Goal: Book appointment/travel/reservation

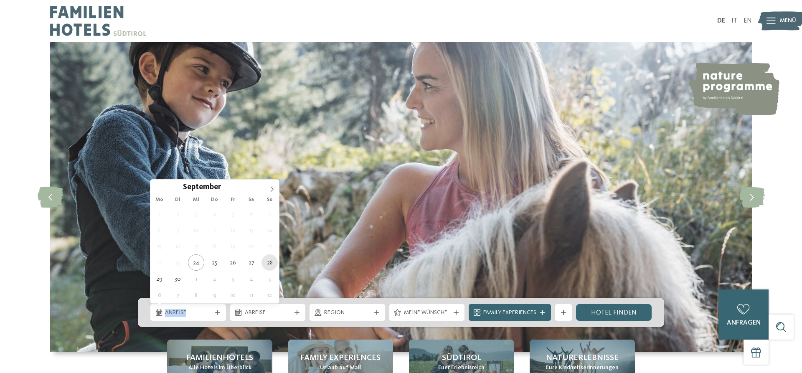
type div "28.09.2025"
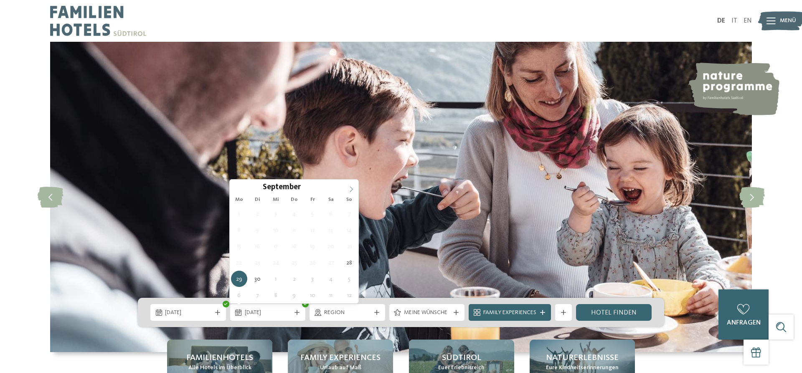
click at [349, 190] on icon at bounding box center [351, 189] width 6 height 6
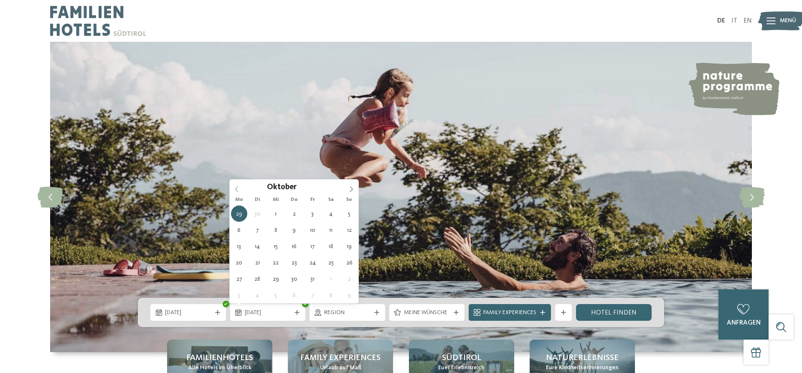
click at [233, 183] on span at bounding box center [237, 187] width 14 height 14
type div "[DATE]"
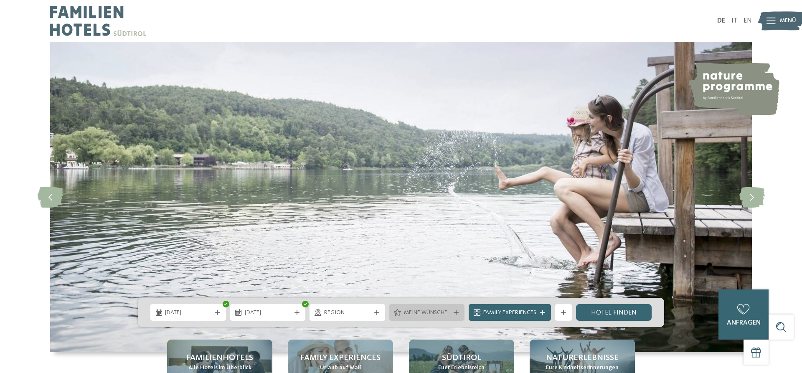
click at [428, 317] on span "Meine Wünsche" at bounding box center [427, 313] width 46 height 8
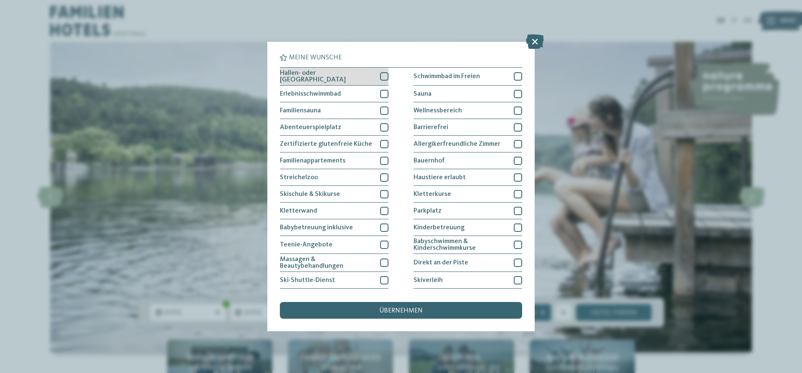
click at [384, 74] on div at bounding box center [384, 76] width 8 height 8
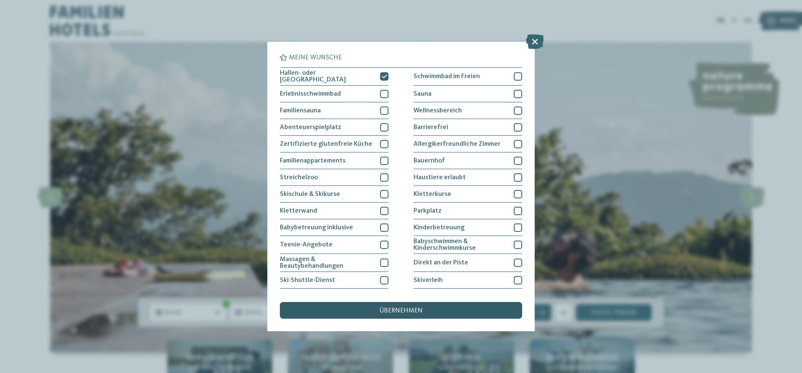
click at [408, 308] on span "übernehmen" at bounding box center [400, 310] width 43 height 7
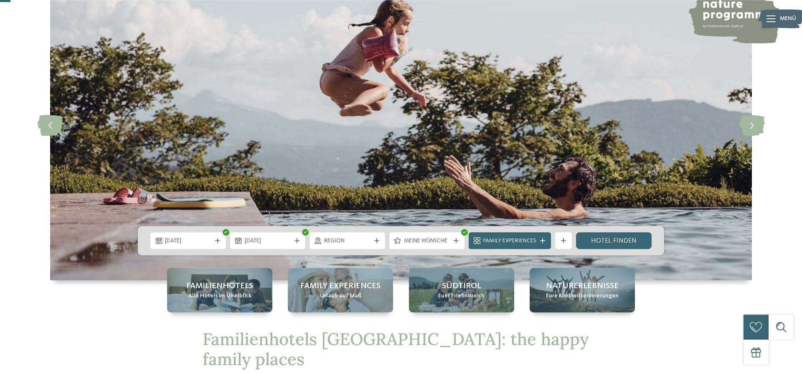
scroll to position [85, 0]
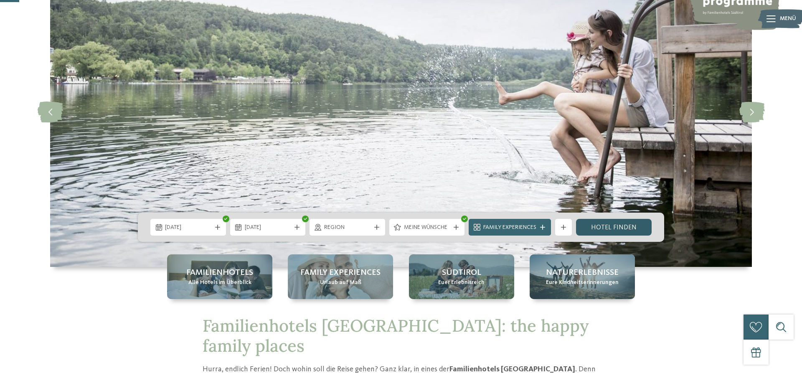
click at [598, 229] on link "Hotel finden" at bounding box center [614, 227] width 76 height 17
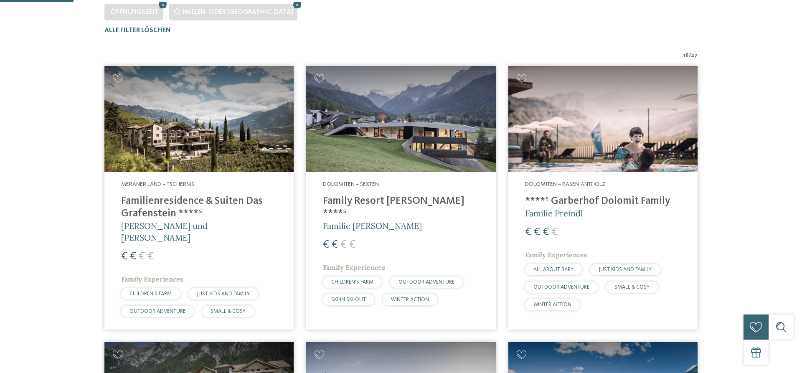
scroll to position [274, 0]
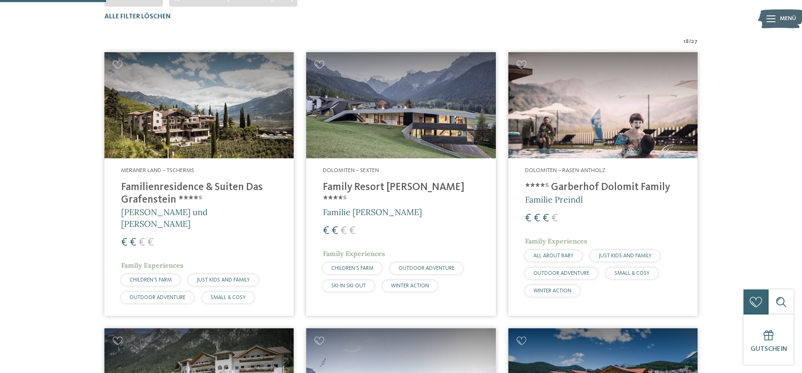
click at [181, 205] on h4 "Familienresidence & Suiten Das Grafenstein ****ˢ" at bounding box center [199, 193] width 156 height 25
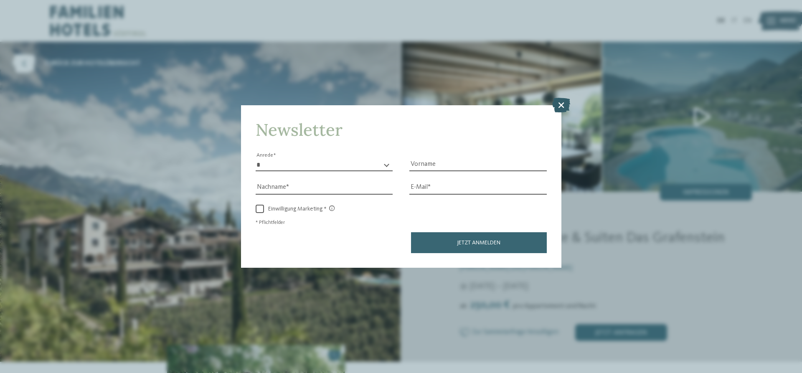
click at [559, 105] on icon at bounding box center [561, 105] width 18 height 15
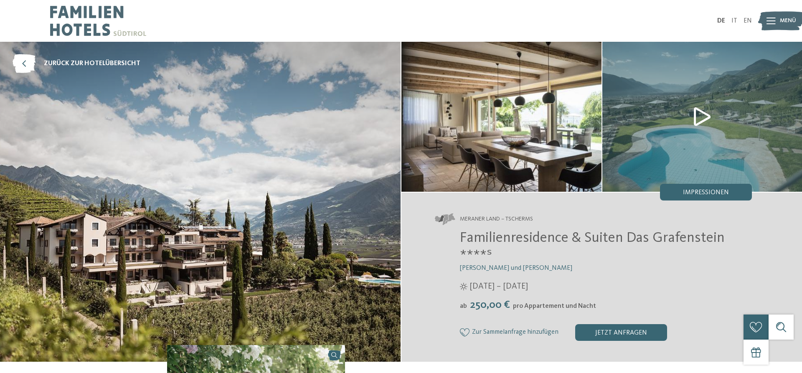
click at [559, 105] on img at bounding box center [501, 117] width 200 height 150
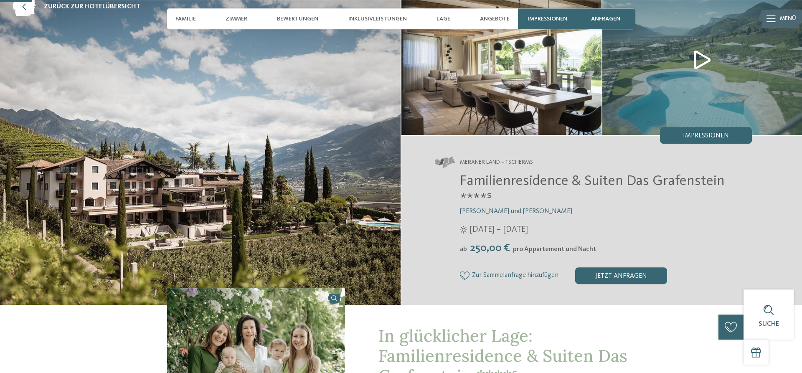
scroll to position [43, 0]
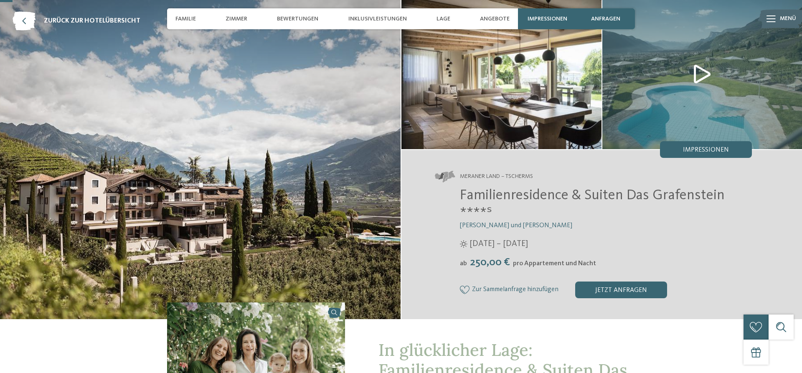
click at [697, 62] on img at bounding box center [702, 74] width 200 height 150
click at [697, 62] on div at bounding box center [401, 186] width 802 height 373
click at [705, 73] on img at bounding box center [702, 74] width 200 height 150
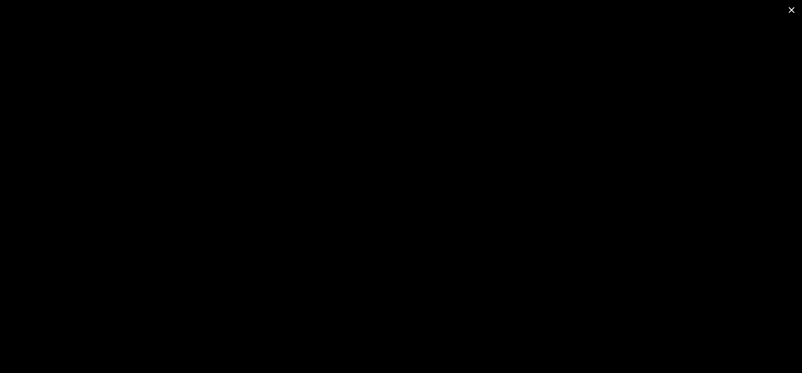
click at [798, 8] on span at bounding box center [791, 10] width 21 height 20
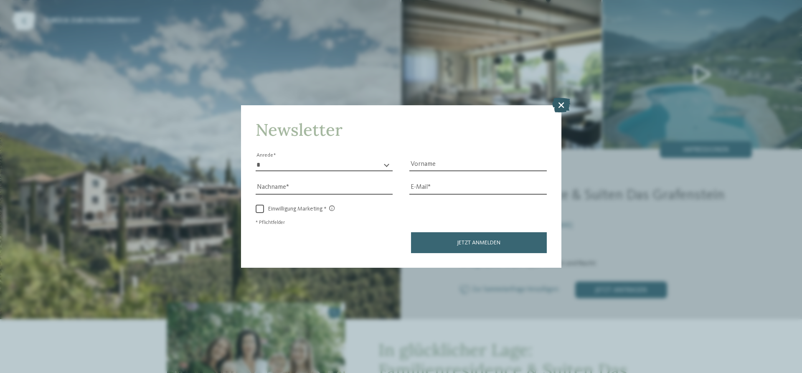
click at [559, 104] on icon at bounding box center [561, 105] width 18 height 15
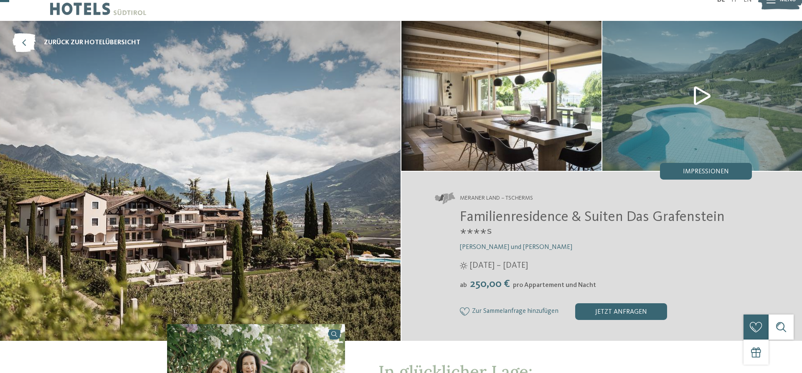
scroll to position [0, 0]
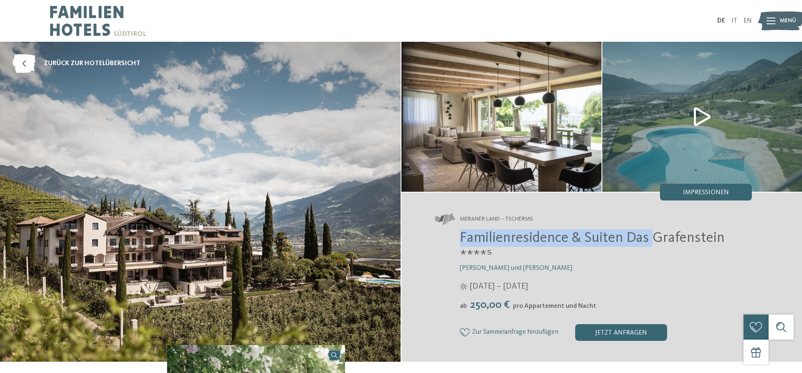
drag, startPoint x: 460, startPoint y: 239, endPoint x: 654, endPoint y: 233, distance: 193.9
click at [654, 233] on span "Familienresidence & Suiten Das Grafenstein ****ˢ" at bounding box center [592, 247] width 265 height 32
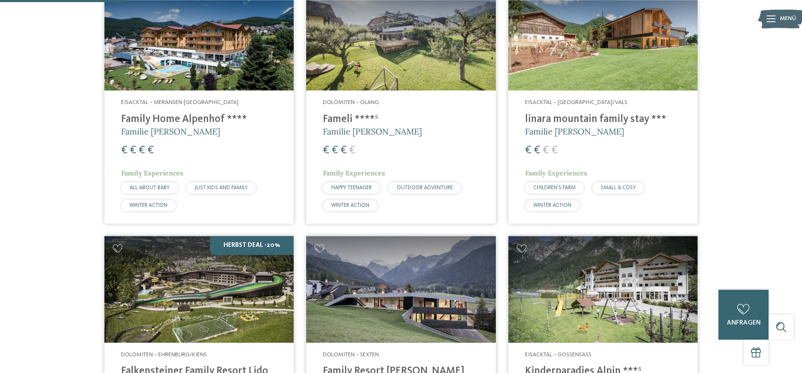
scroll to position [317, 0]
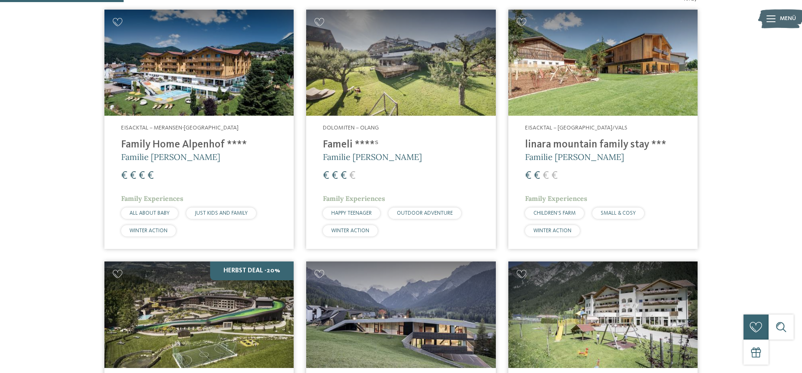
click at [597, 140] on h4 "linara mountain family stay ***" at bounding box center [603, 145] width 156 height 13
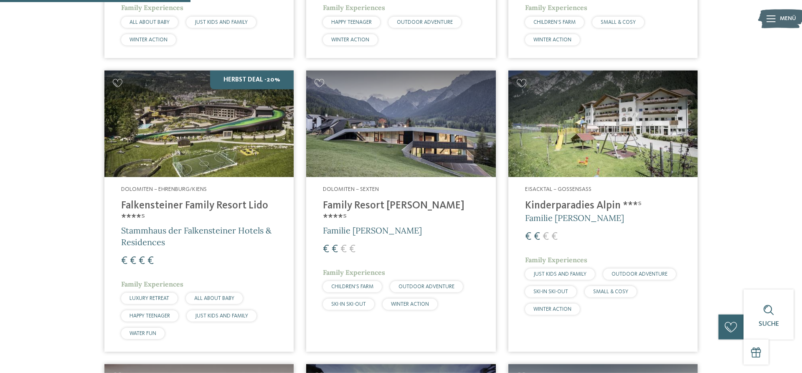
scroll to position [530, 0]
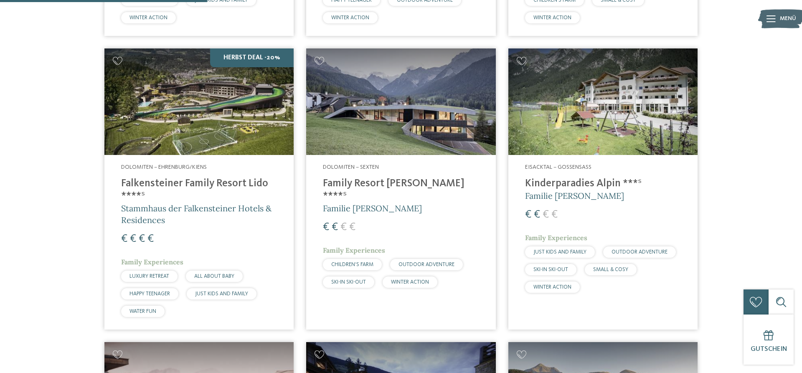
click at [395, 183] on h4 "Family Resort [PERSON_NAME] ****ˢ" at bounding box center [401, 190] width 156 height 25
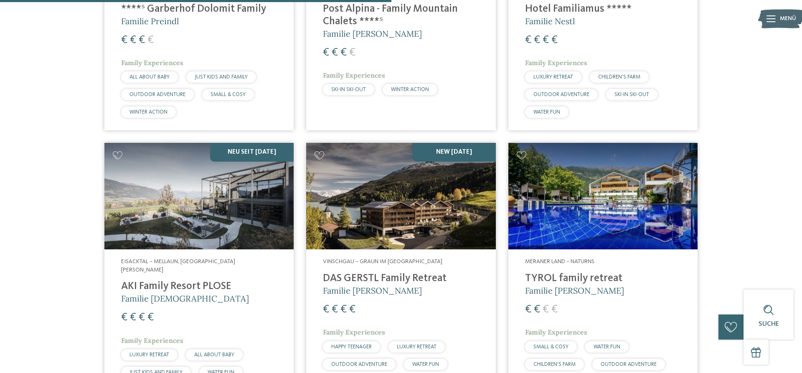
scroll to position [1041, 0]
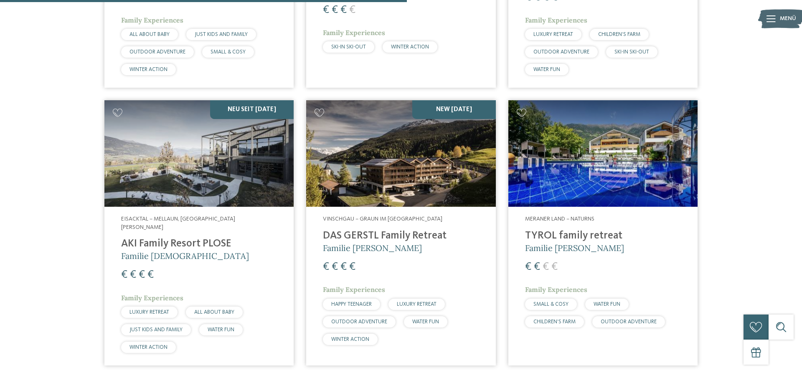
click at [195, 238] on h4 "AKI Family Resort PLOSE" at bounding box center [199, 244] width 156 height 13
click at [389, 239] on h4 "DAS GERSTL Family Retreat" at bounding box center [401, 236] width 156 height 13
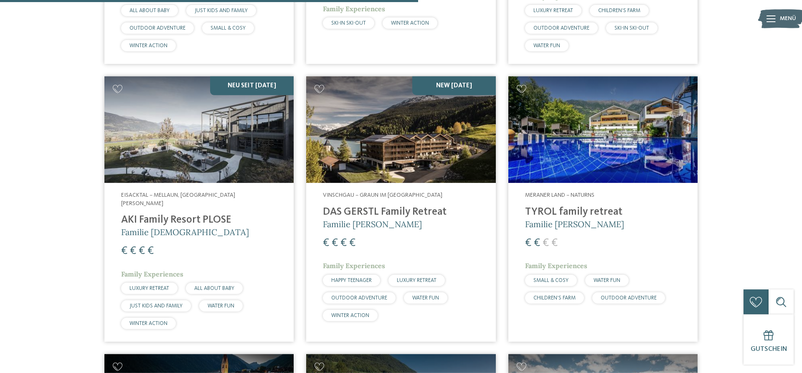
scroll to position [1083, 0]
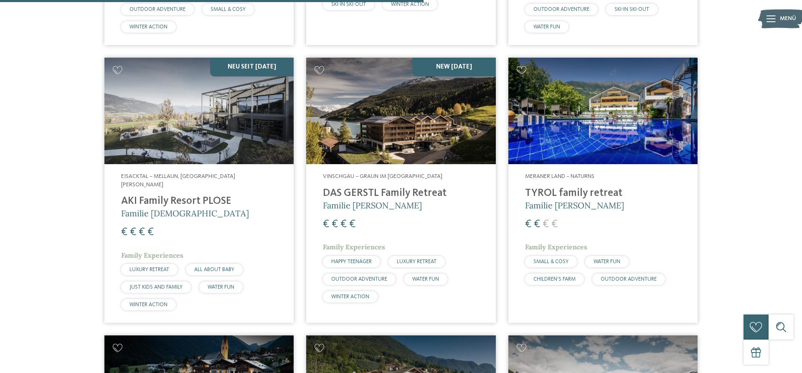
click at [550, 196] on h4 "TYROL family retreat" at bounding box center [603, 193] width 156 height 13
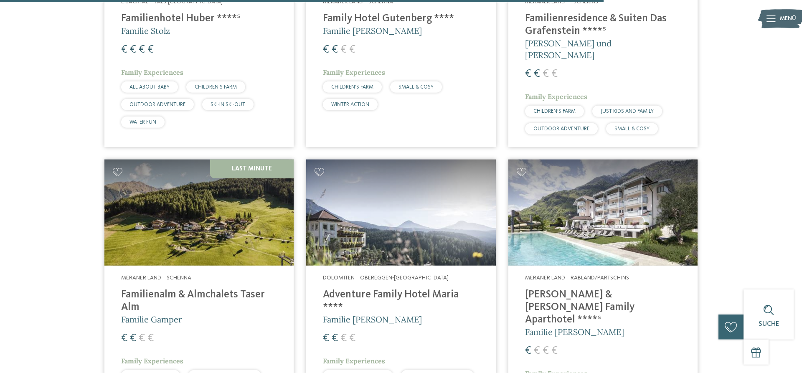
scroll to position [1552, 0]
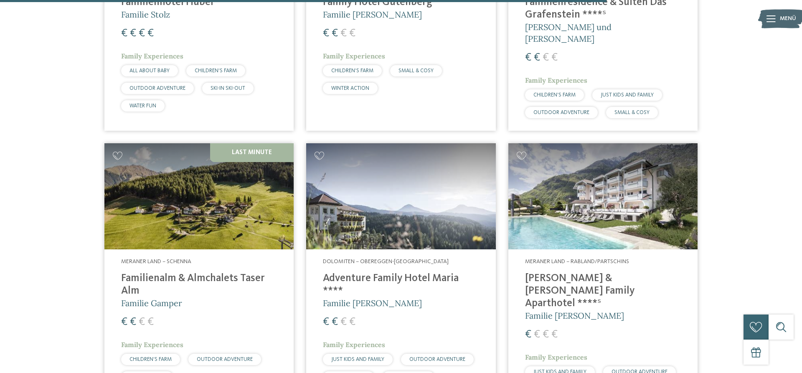
click at [171, 272] on h4 "Familienalm & Almchalets Taser Alm" at bounding box center [199, 284] width 156 height 25
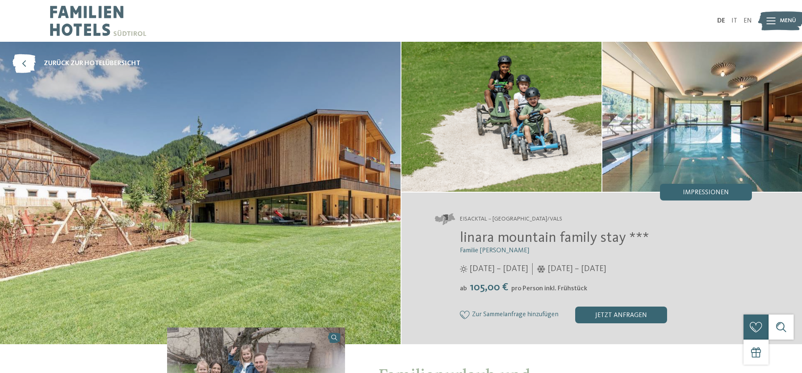
click at [708, 190] on span "Impressionen" at bounding box center [706, 192] width 46 height 7
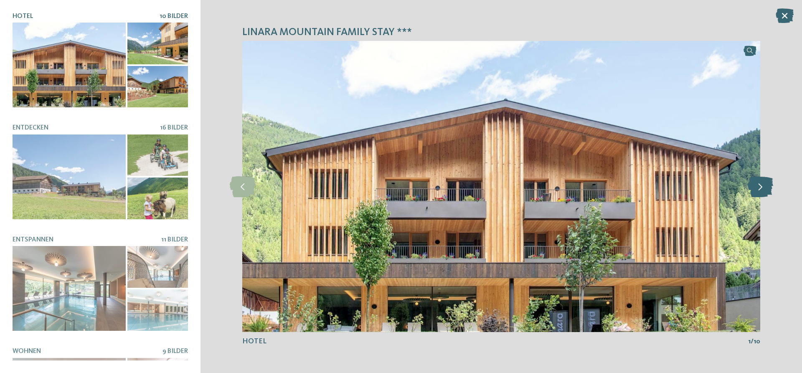
click at [767, 188] on icon at bounding box center [760, 186] width 25 height 21
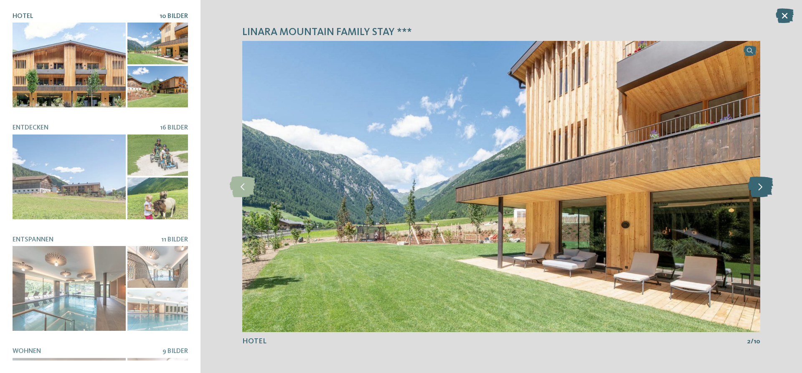
click at [766, 188] on icon at bounding box center [760, 186] width 25 height 21
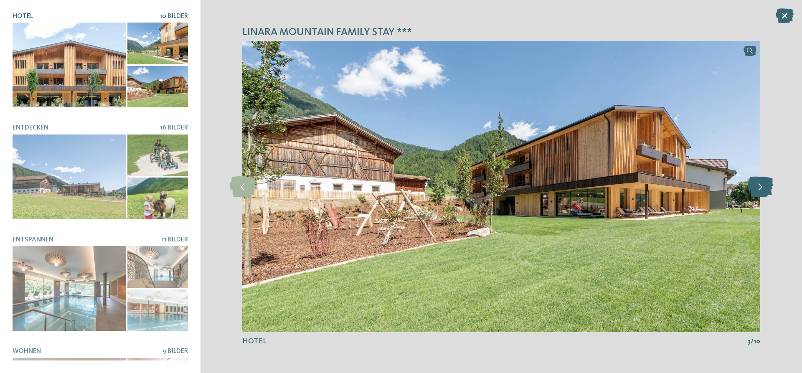
click at [766, 188] on icon at bounding box center [760, 186] width 25 height 21
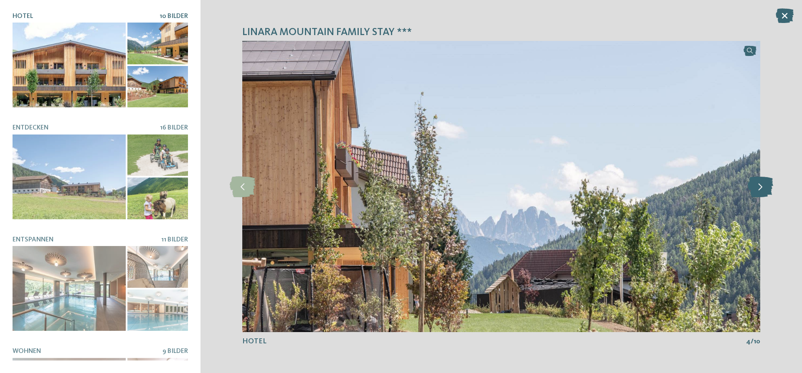
click at [766, 188] on icon at bounding box center [760, 186] width 25 height 21
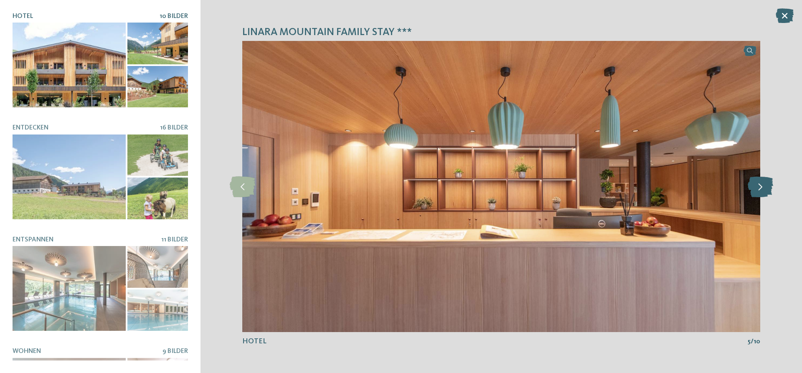
click at [766, 188] on icon at bounding box center [760, 186] width 25 height 21
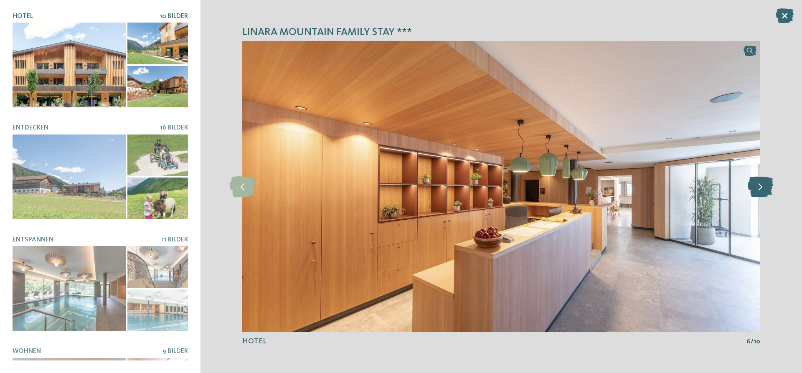
click at [766, 188] on icon at bounding box center [760, 186] width 25 height 21
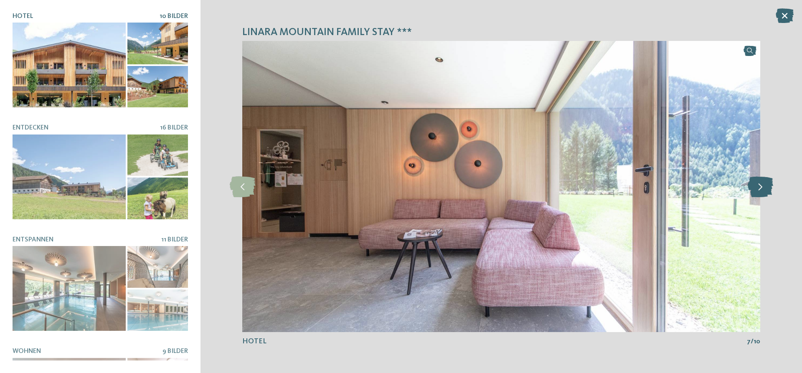
click at [766, 188] on icon at bounding box center [760, 186] width 25 height 21
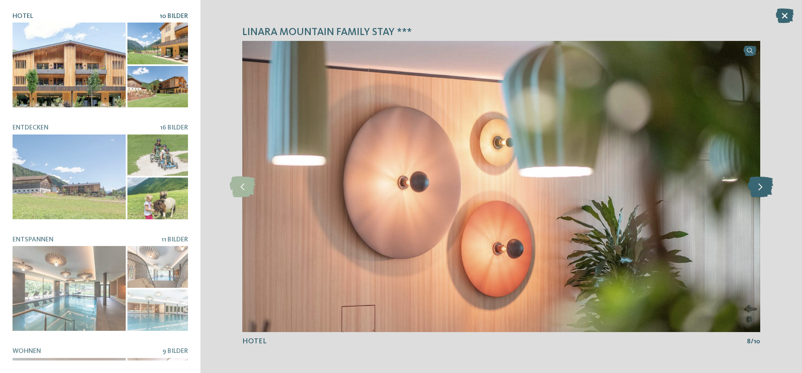
click at [766, 188] on icon at bounding box center [760, 186] width 25 height 21
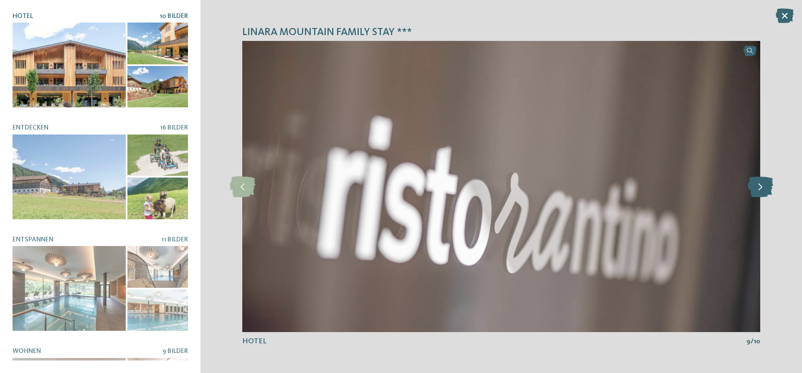
click at [766, 188] on icon at bounding box center [760, 186] width 25 height 21
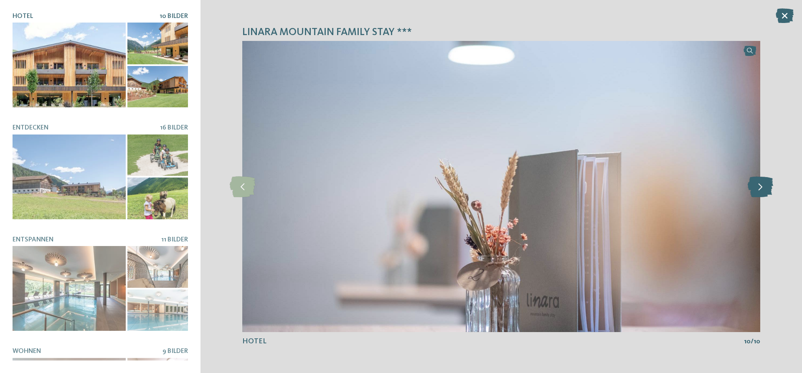
click at [766, 188] on icon at bounding box center [760, 186] width 25 height 21
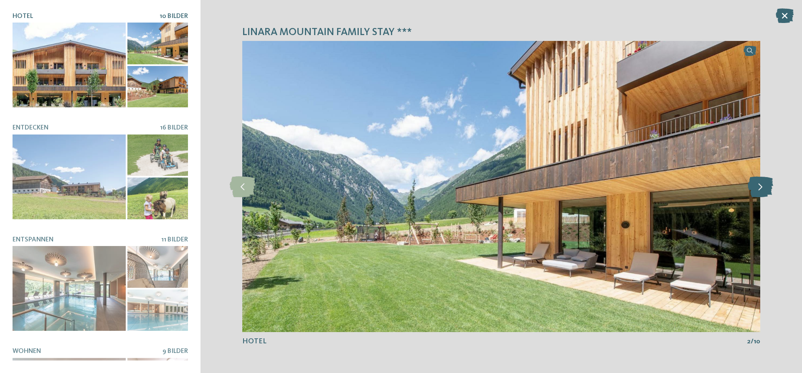
click at [766, 188] on icon at bounding box center [760, 186] width 25 height 21
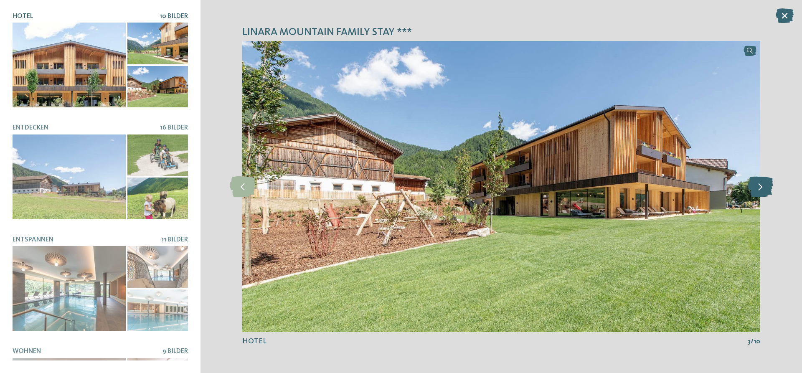
click at [766, 188] on icon at bounding box center [760, 186] width 25 height 21
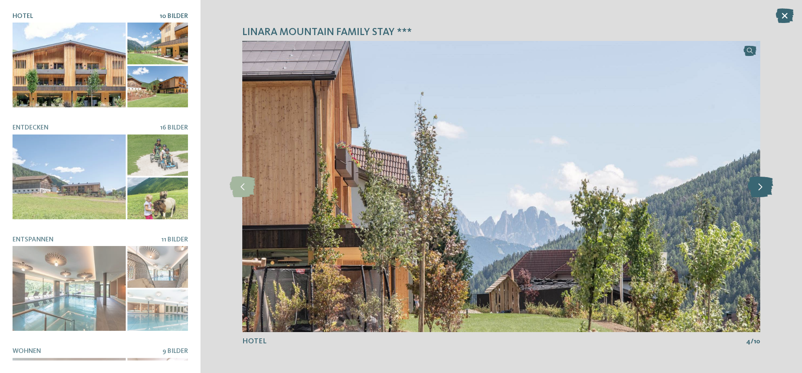
click at [766, 188] on icon at bounding box center [760, 186] width 25 height 21
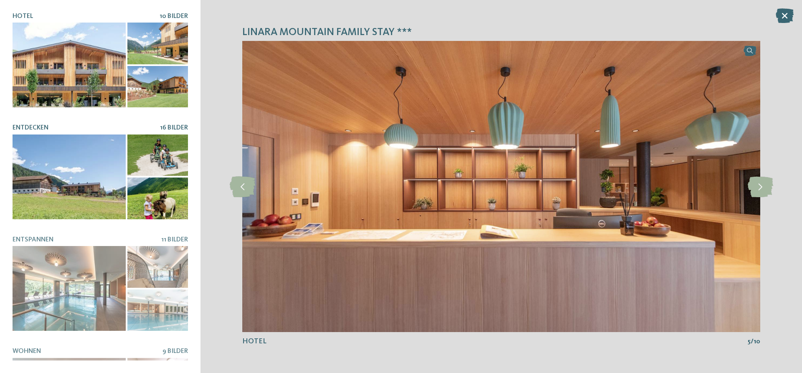
click at [70, 126] on h5 "ENTDECKEN" at bounding box center [86, 128] width 147 height 8
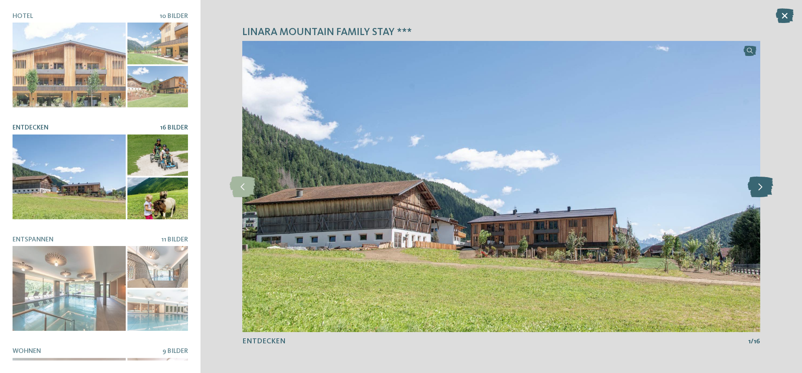
click at [762, 185] on icon at bounding box center [760, 186] width 25 height 21
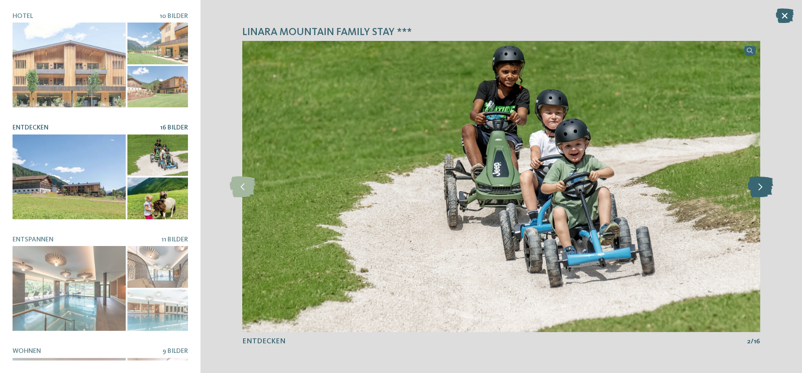
click at [762, 185] on icon at bounding box center [760, 186] width 25 height 21
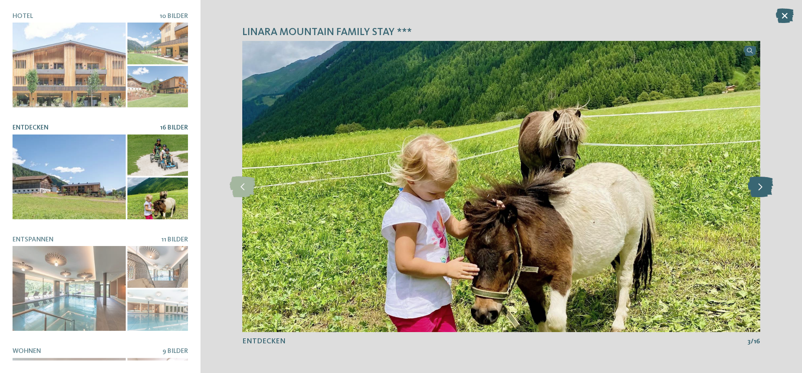
click at [762, 185] on icon at bounding box center [760, 186] width 25 height 21
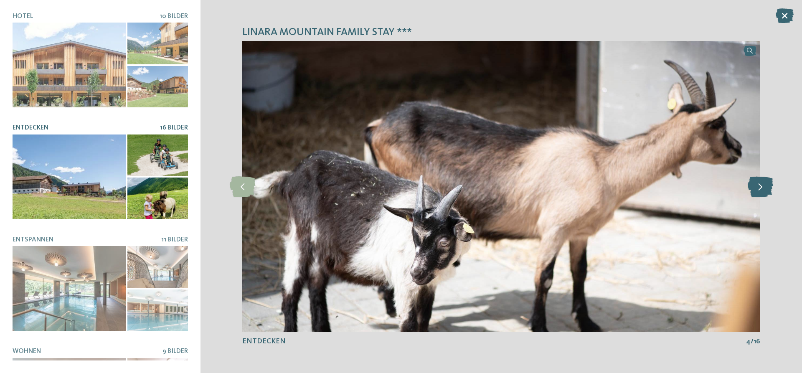
click at [762, 185] on icon at bounding box center [760, 186] width 25 height 21
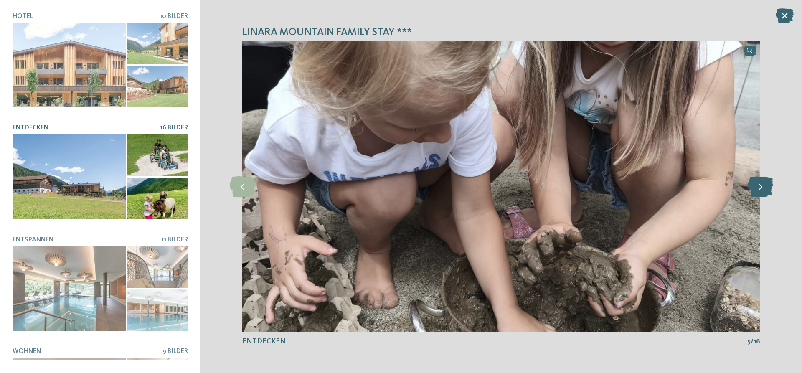
click at [762, 185] on icon at bounding box center [760, 186] width 25 height 21
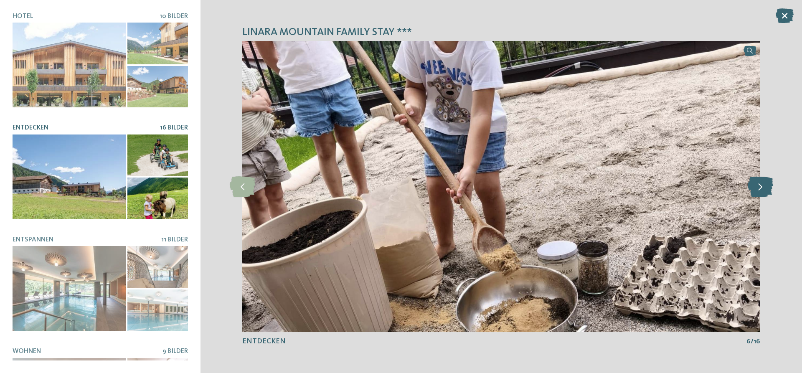
click at [762, 185] on icon at bounding box center [760, 186] width 25 height 21
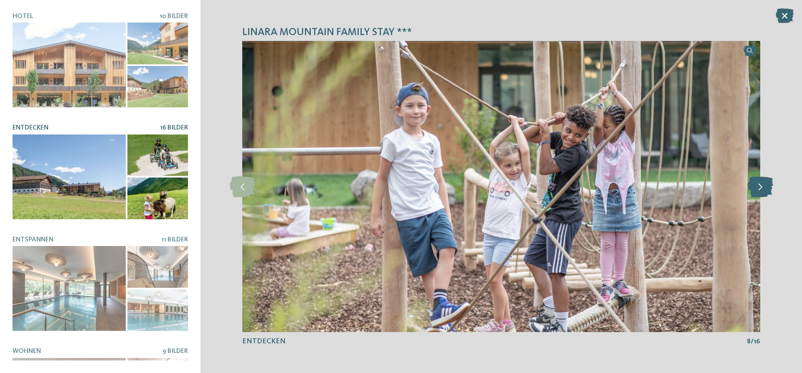
click at [762, 185] on icon at bounding box center [760, 186] width 25 height 21
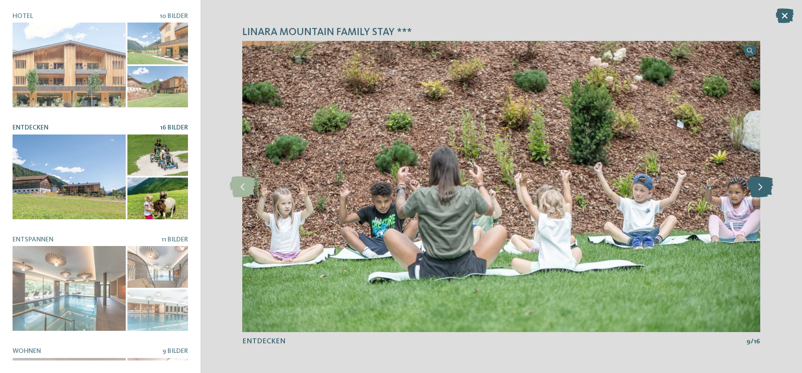
click at [762, 185] on icon at bounding box center [760, 186] width 25 height 21
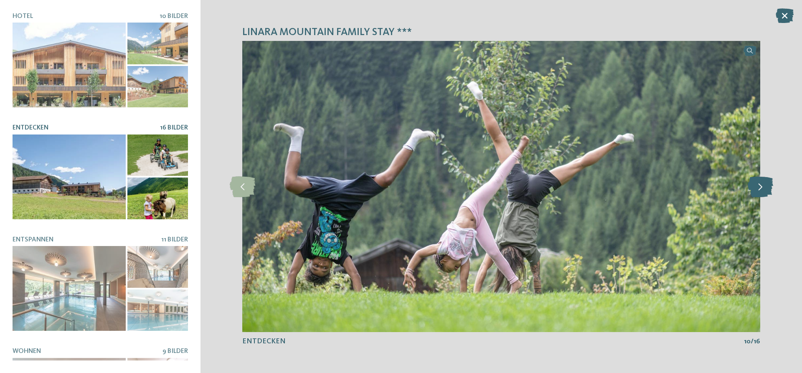
click at [762, 185] on icon at bounding box center [760, 186] width 25 height 21
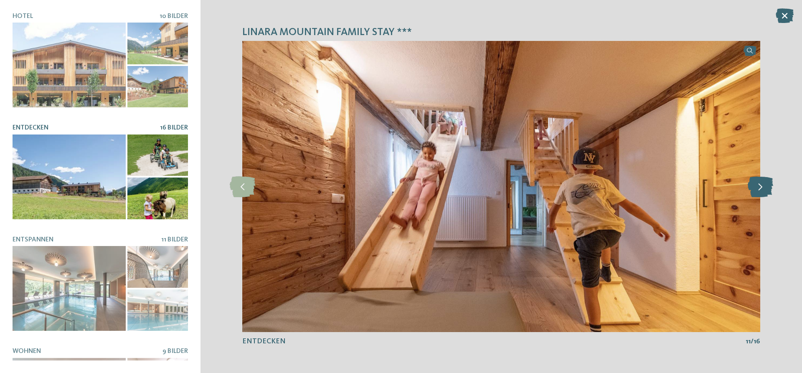
click at [762, 185] on icon at bounding box center [760, 186] width 25 height 21
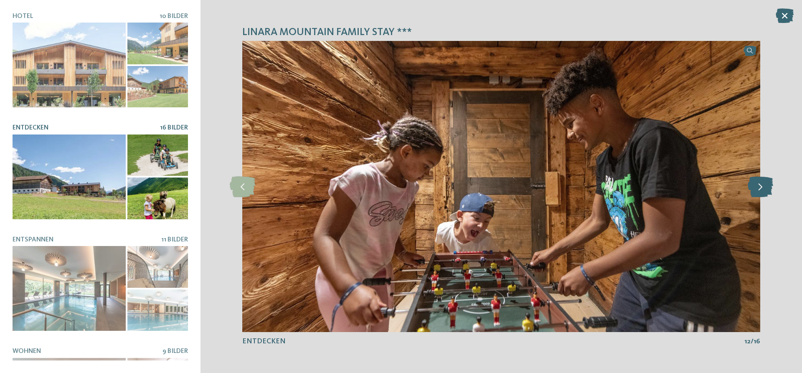
click at [762, 185] on icon at bounding box center [760, 186] width 25 height 21
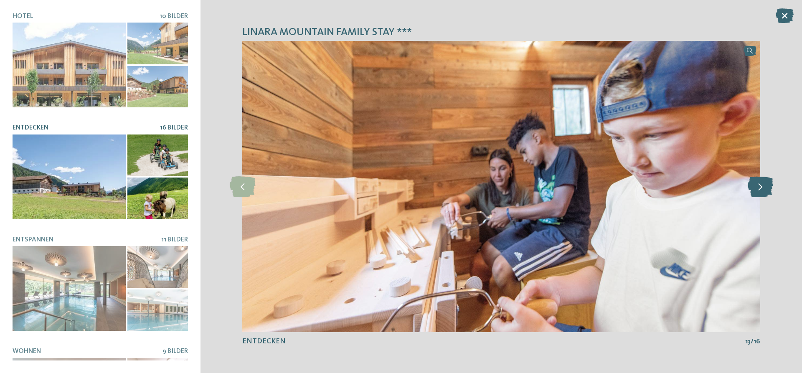
click at [762, 185] on icon at bounding box center [760, 186] width 25 height 21
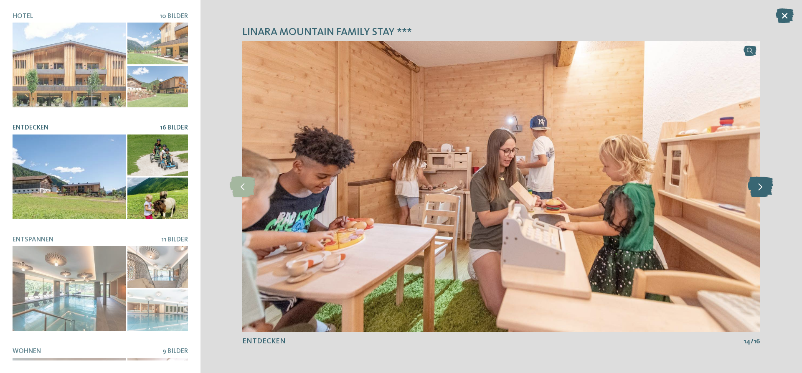
click at [762, 185] on icon at bounding box center [760, 186] width 25 height 21
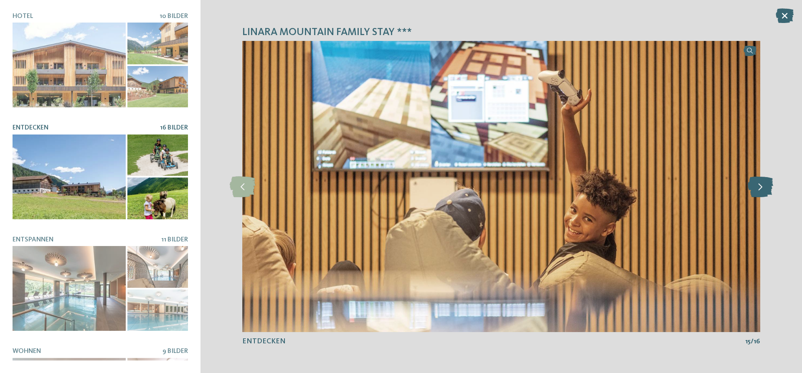
click at [762, 185] on icon at bounding box center [760, 186] width 25 height 21
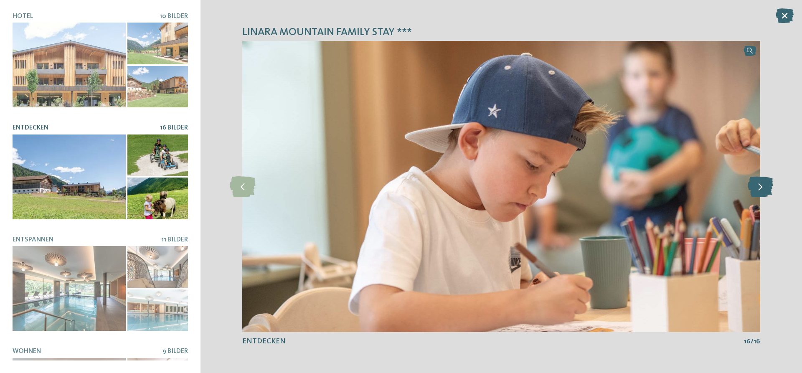
click at [762, 185] on icon at bounding box center [760, 186] width 25 height 21
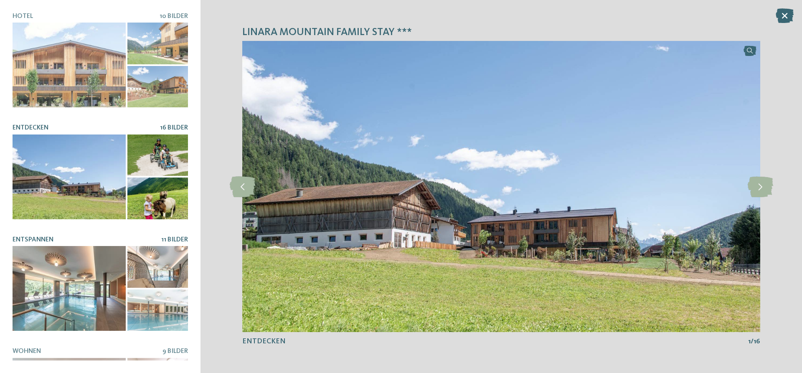
click at [46, 243] on span "ENTSPANNEN" at bounding box center [33, 239] width 41 height 7
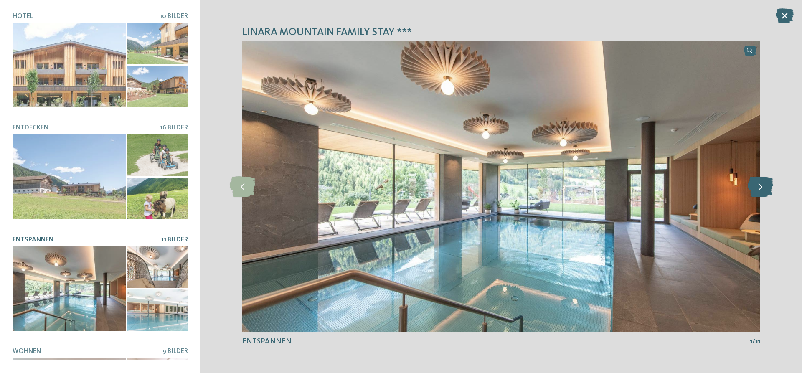
click at [756, 188] on icon at bounding box center [760, 186] width 25 height 21
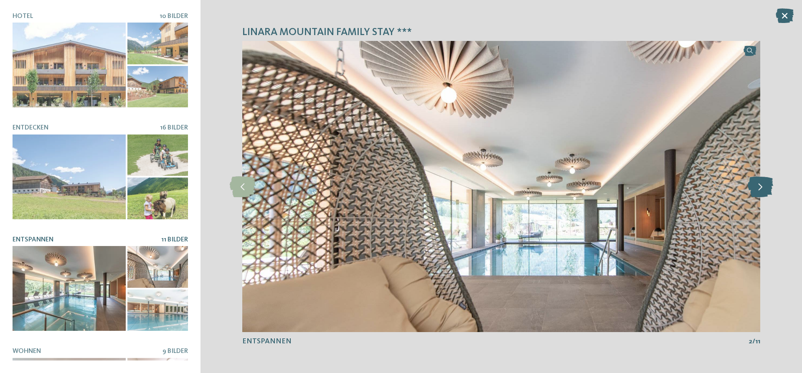
click at [756, 188] on icon at bounding box center [760, 186] width 25 height 21
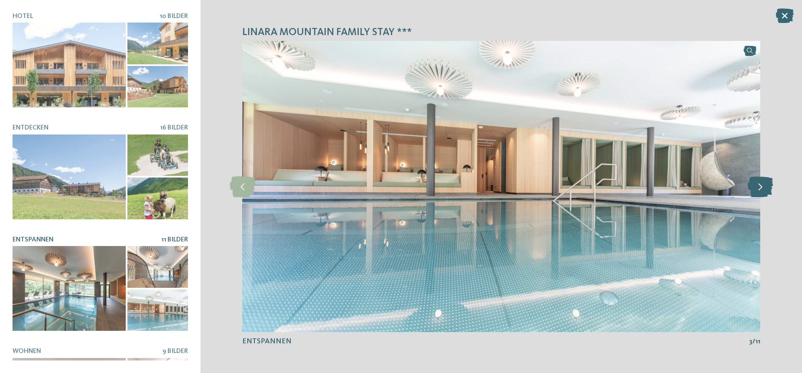
click at [756, 188] on icon at bounding box center [760, 186] width 25 height 21
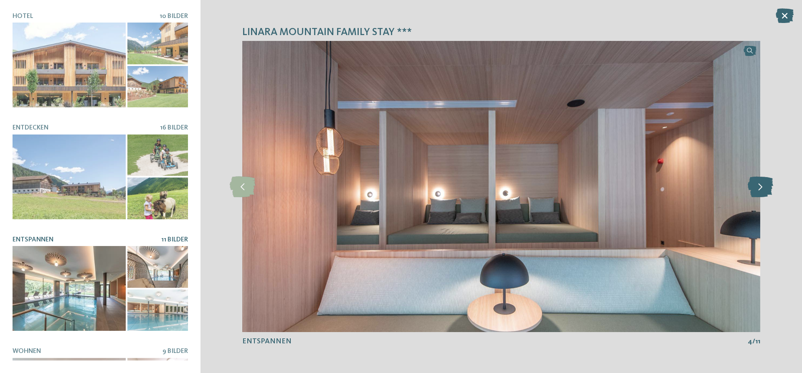
click at [756, 188] on icon at bounding box center [760, 186] width 25 height 21
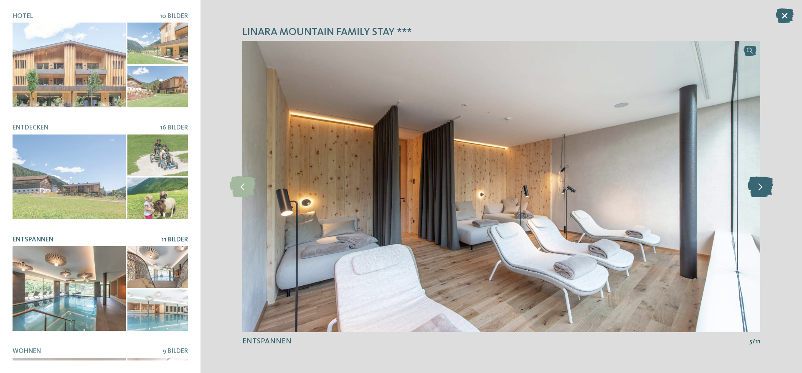
click at [756, 188] on icon at bounding box center [760, 186] width 25 height 21
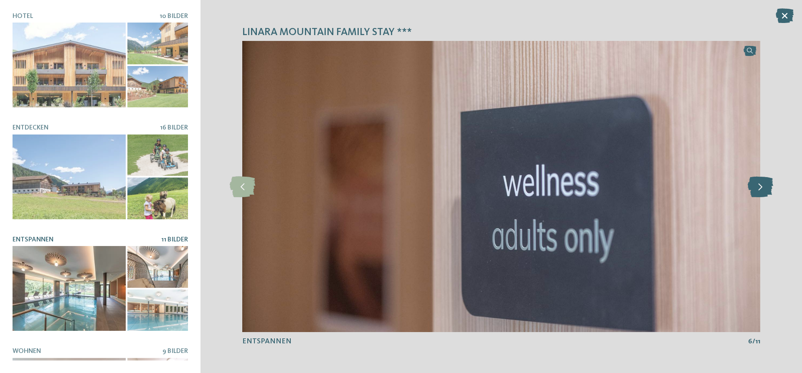
click at [756, 188] on icon at bounding box center [760, 186] width 25 height 21
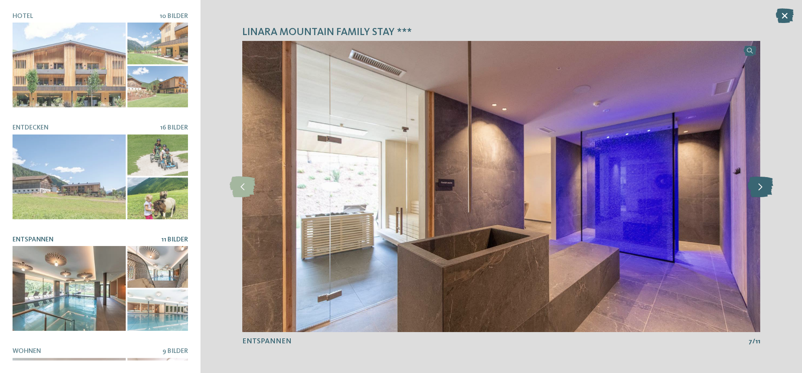
click at [756, 188] on icon at bounding box center [760, 186] width 25 height 21
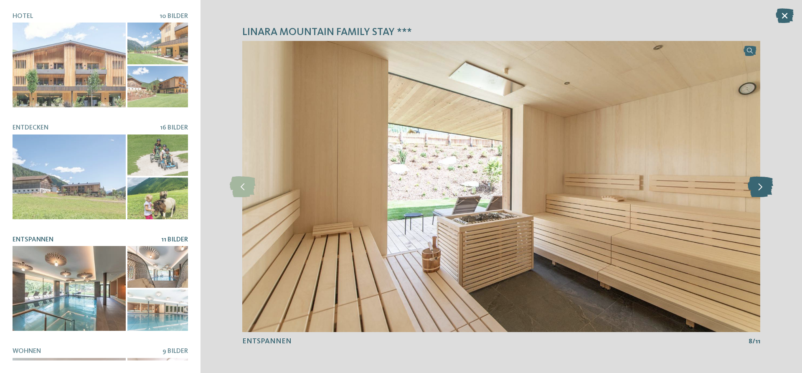
click at [756, 188] on icon at bounding box center [760, 186] width 25 height 21
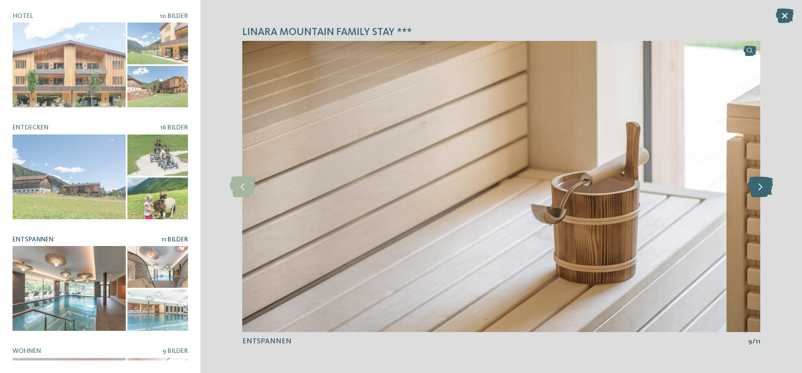
click at [756, 188] on icon at bounding box center [760, 186] width 25 height 21
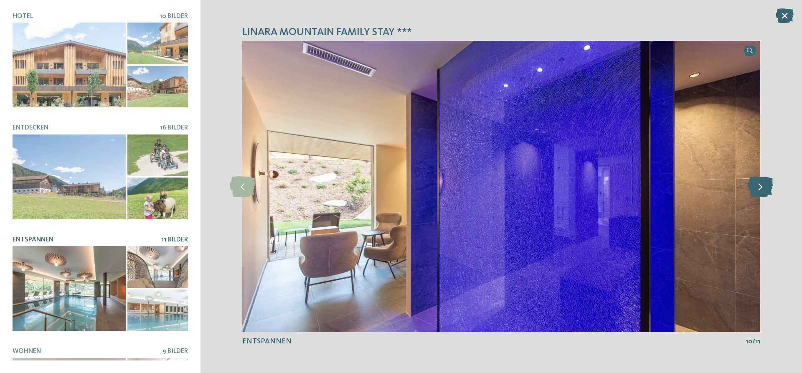
click at [756, 188] on icon at bounding box center [760, 186] width 25 height 21
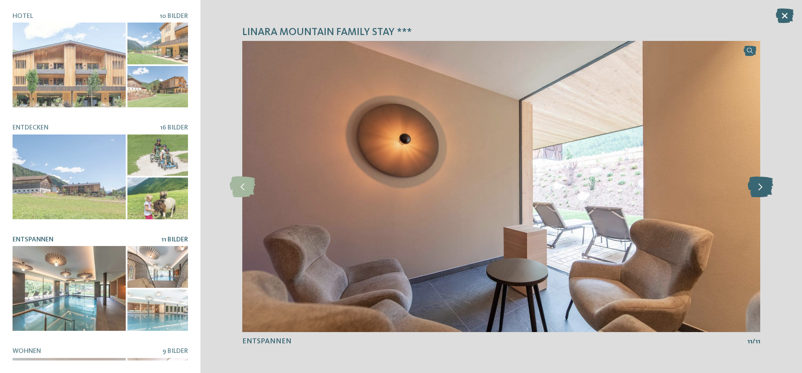
click at [756, 188] on icon at bounding box center [760, 186] width 25 height 21
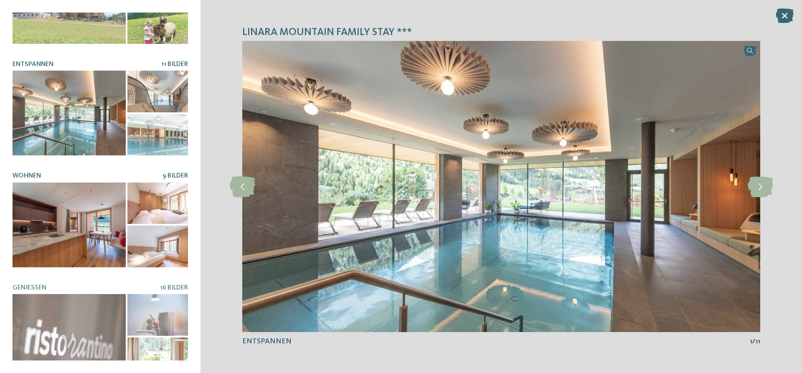
scroll to position [194, 0]
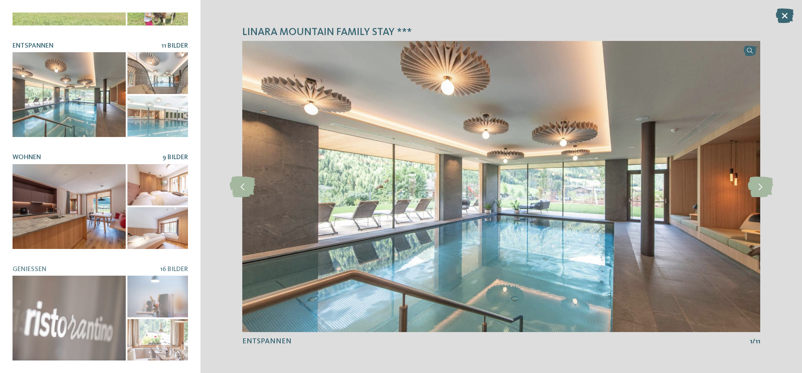
click at [107, 155] on h5 "WOHNEN" at bounding box center [88, 158] width 150 height 8
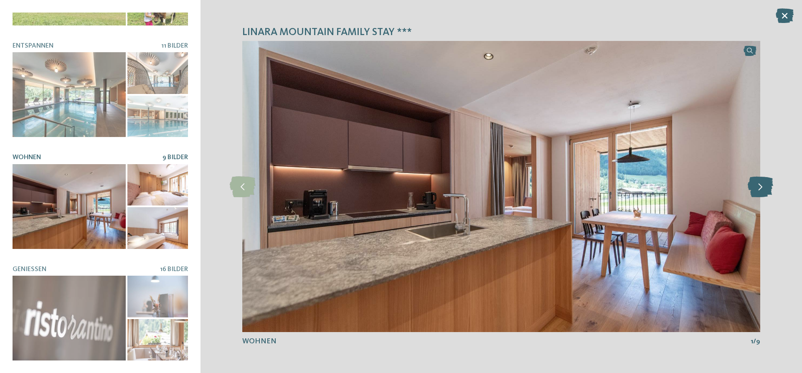
click at [752, 188] on icon at bounding box center [760, 186] width 25 height 21
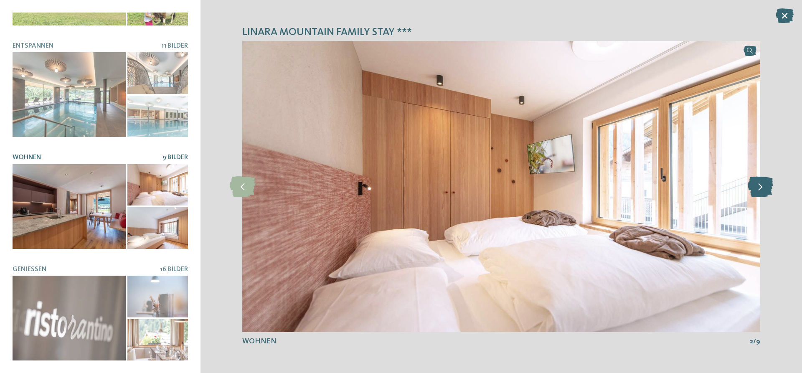
click at [752, 188] on icon at bounding box center [760, 186] width 25 height 21
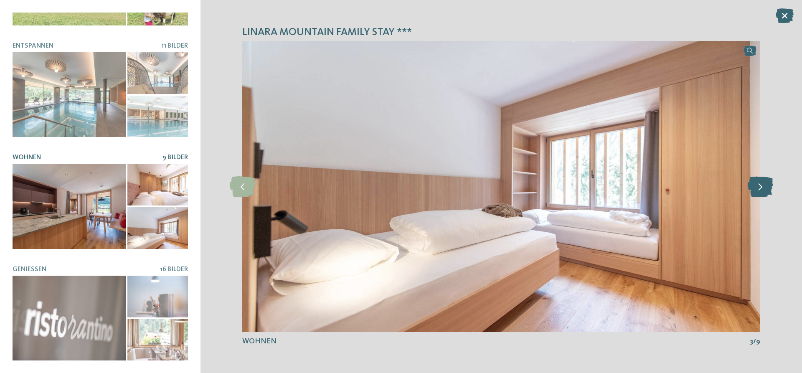
click at [752, 188] on icon at bounding box center [760, 186] width 25 height 21
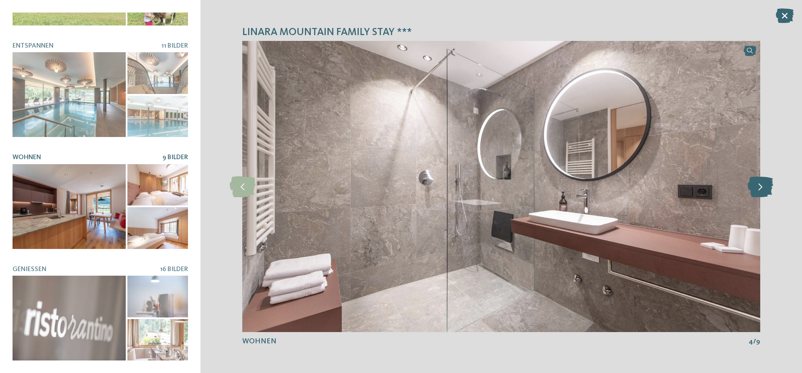
click at [752, 188] on icon at bounding box center [760, 186] width 25 height 21
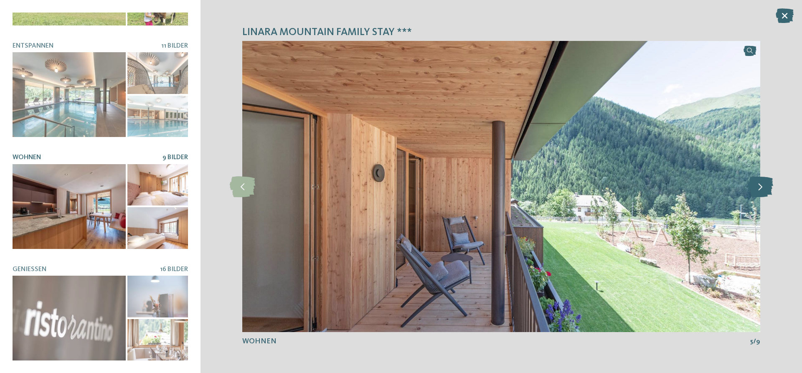
click at [752, 188] on icon at bounding box center [760, 186] width 25 height 21
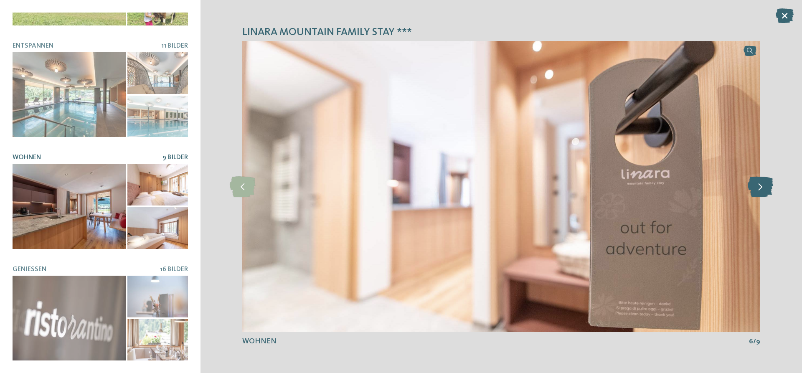
click at [752, 188] on icon at bounding box center [760, 186] width 25 height 21
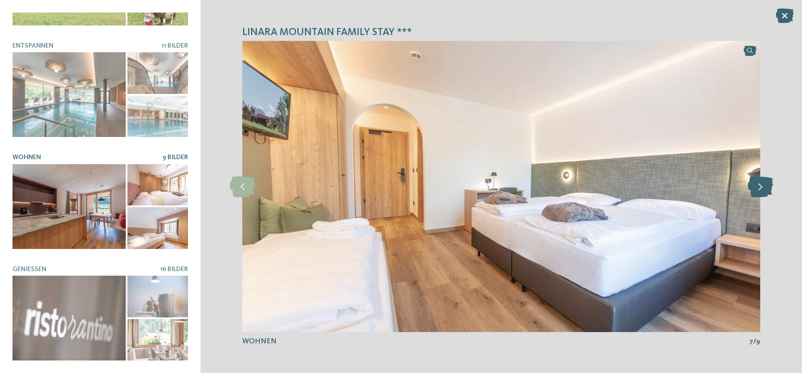
click at [752, 188] on icon at bounding box center [760, 186] width 25 height 21
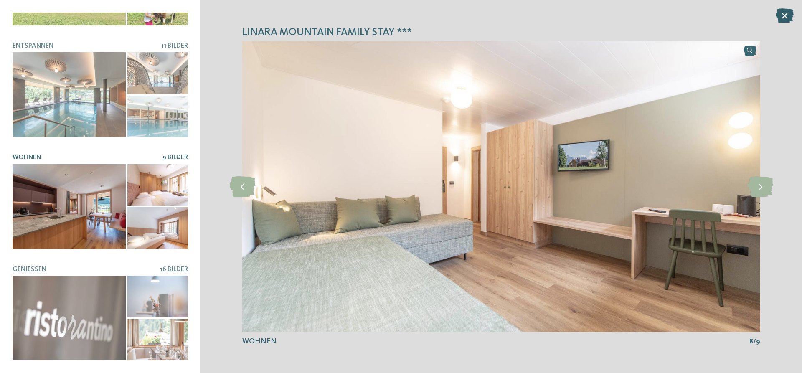
click at [784, 18] on icon at bounding box center [785, 15] width 18 height 15
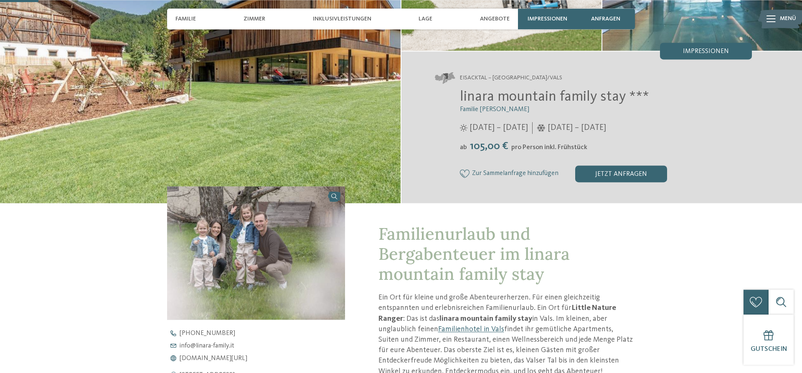
scroll to position [128, 0]
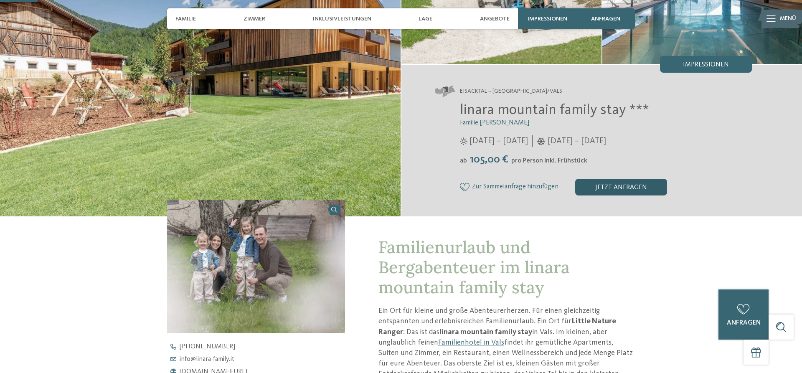
click at [624, 188] on div "jetzt anfragen" at bounding box center [621, 187] width 92 height 17
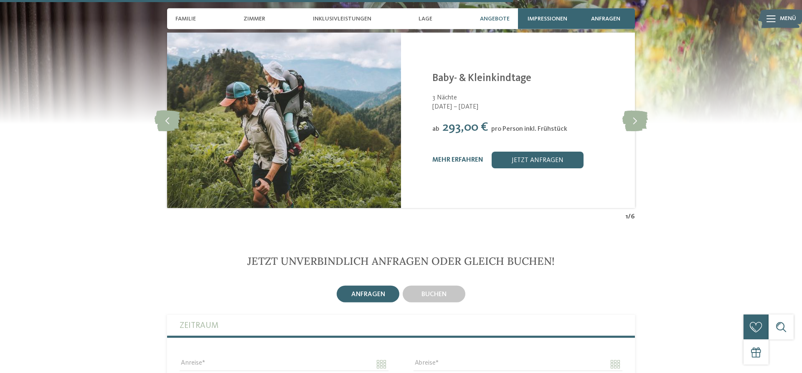
scroll to position [1737, 0]
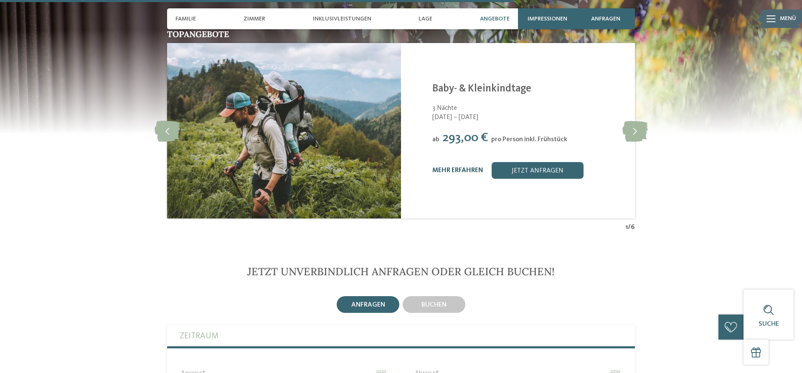
click at [444, 167] on link "mehr erfahren" at bounding box center [457, 170] width 51 height 7
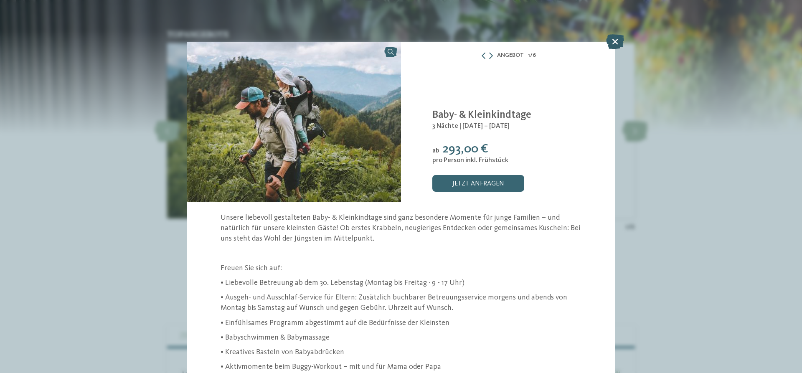
click at [609, 38] on icon at bounding box center [615, 41] width 18 height 15
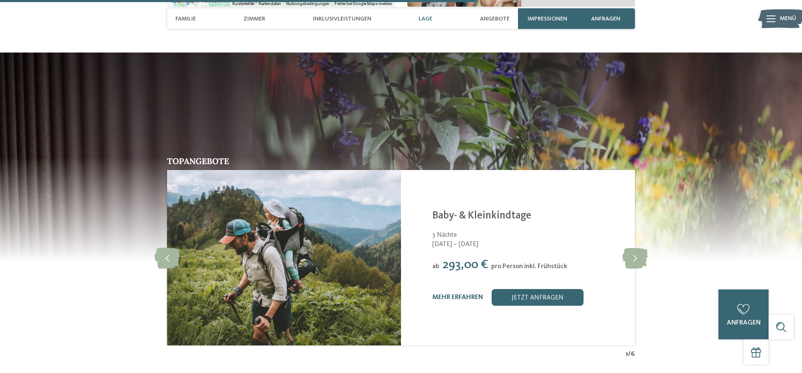
scroll to position [1609, 0]
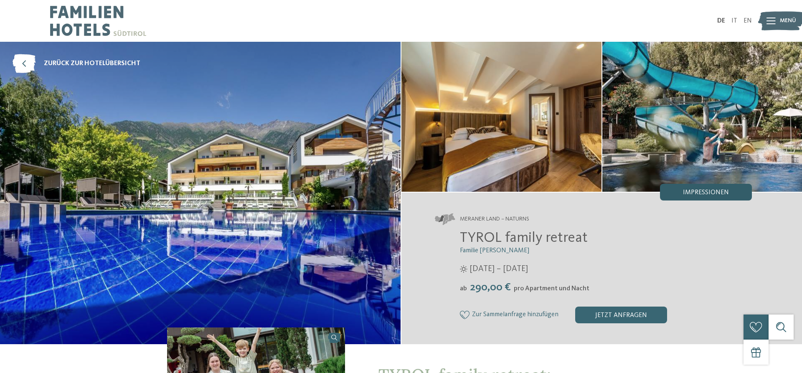
click at [713, 192] on span "Impressionen" at bounding box center [706, 192] width 46 height 7
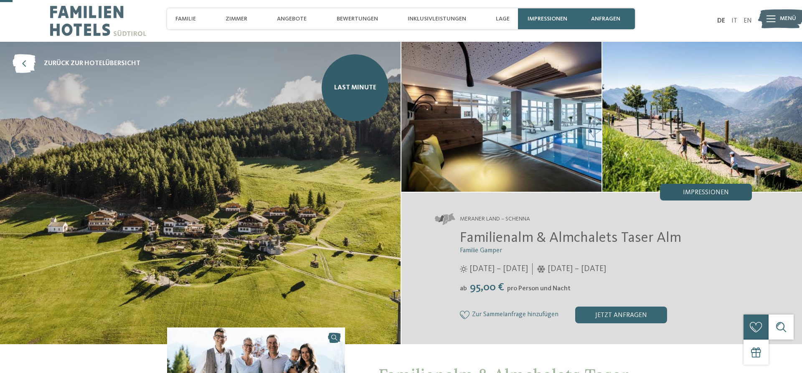
scroll to position [43, 0]
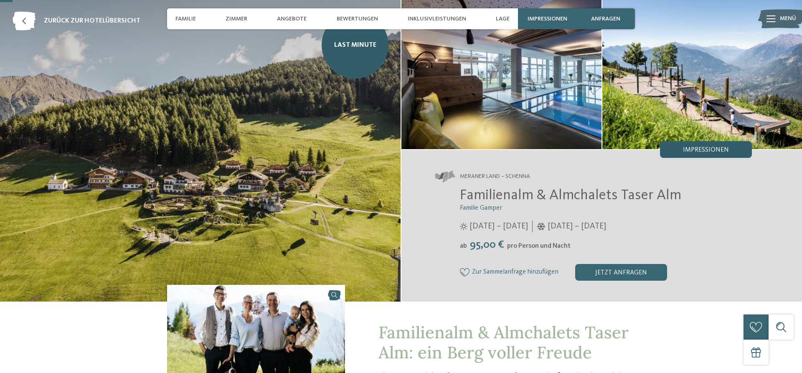
click at [712, 151] on span "Impressionen" at bounding box center [706, 150] width 46 height 7
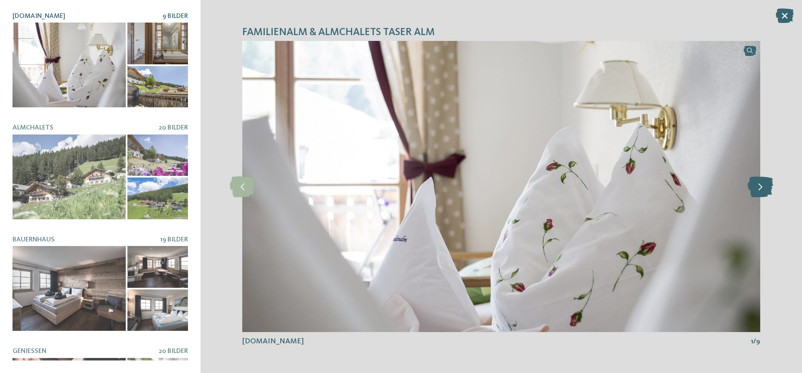
click at [762, 185] on icon at bounding box center [760, 186] width 25 height 21
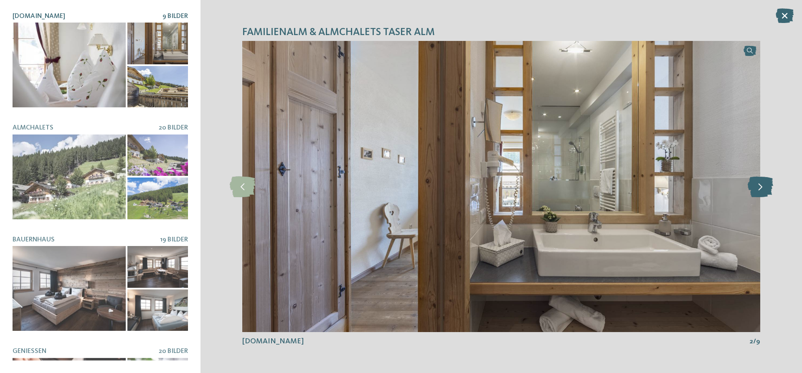
click at [762, 185] on icon at bounding box center [760, 186] width 25 height 21
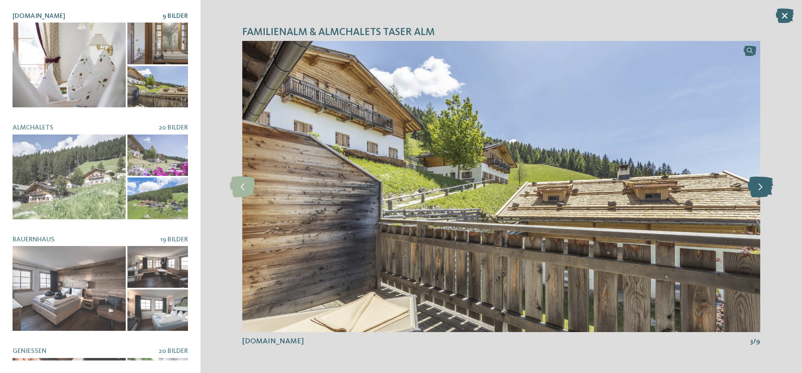
click at [762, 185] on icon at bounding box center [760, 186] width 25 height 21
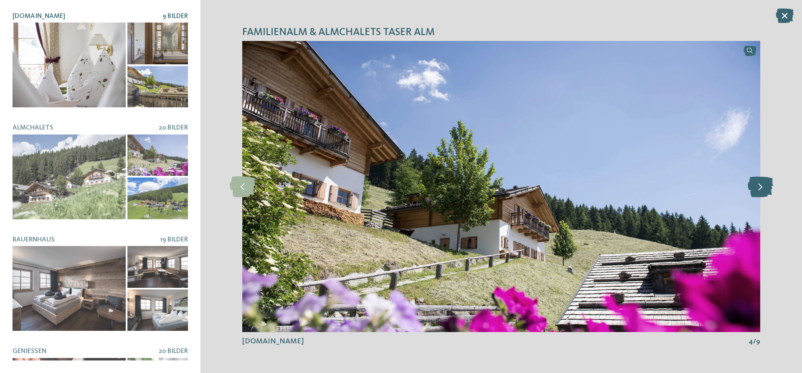
click at [762, 185] on icon at bounding box center [760, 186] width 25 height 21
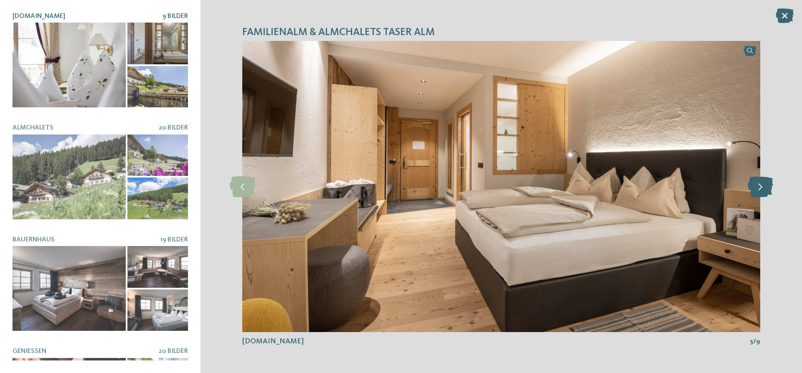
click at [762, 185] on icon at bounding box center [760, 186] width 25 height 21
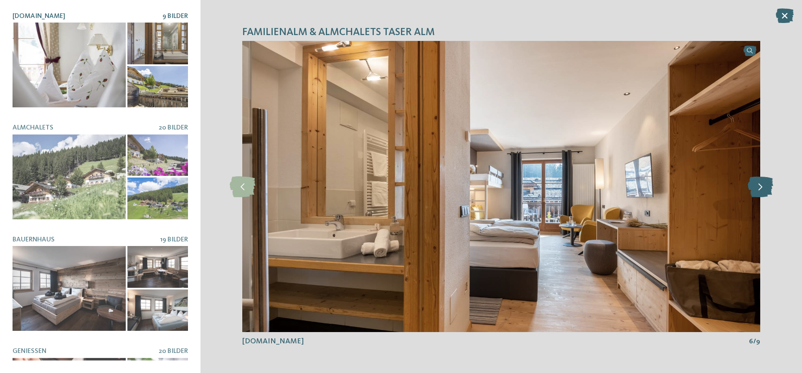
click at [762, 185] on icon at bounding box center [760, 186] width 25 height 21
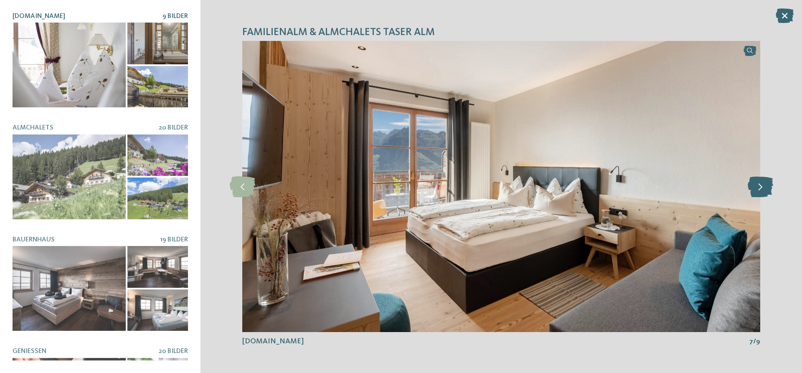
click at [762, 185] on icon at bounding box center [760, 186] width 25 height 21
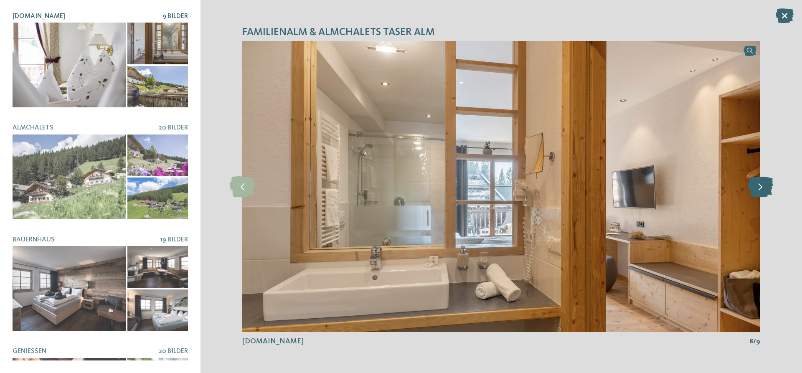
click at [762, 185] on icon at bounding box center [760, 186] width 25 height 21
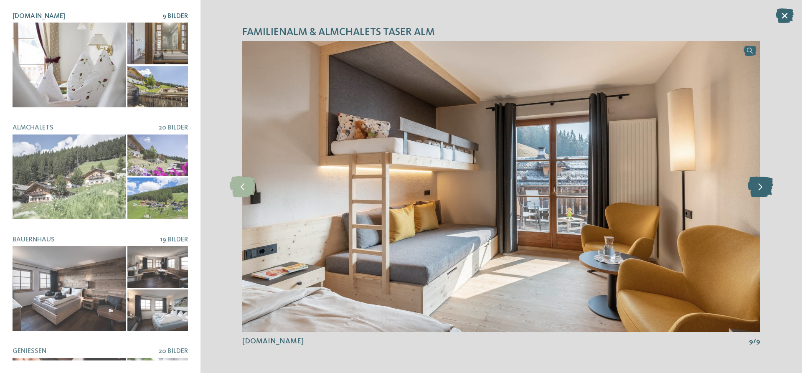
click at [762, 185] on icon at bounding box center [760, 186] width 25 height 21
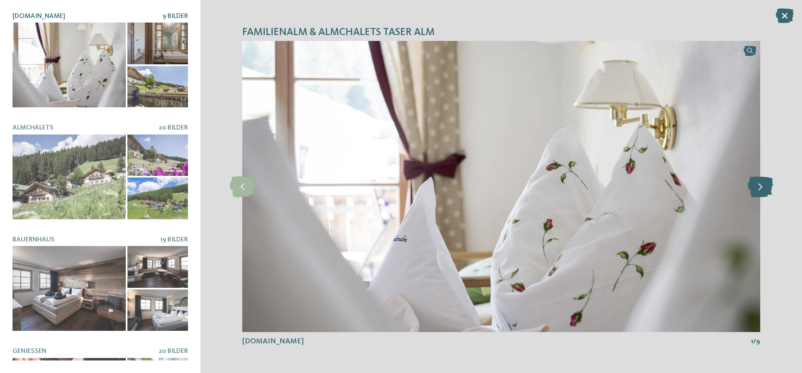
click at [762, 185] on icon at bounding box center [760, 186] width 25 height 21
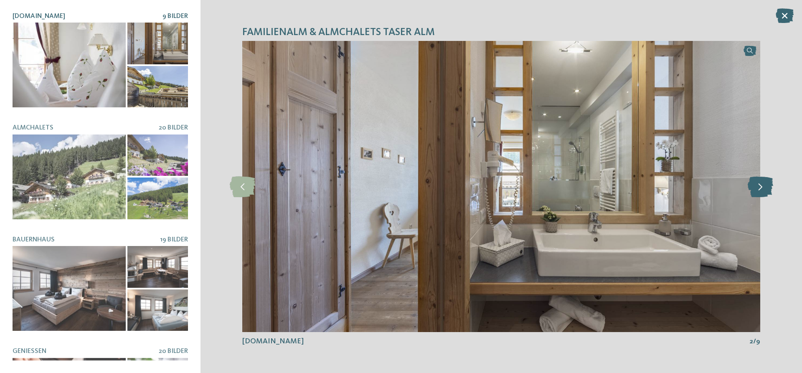
click at [762, 185] on icon at bounding box center [760, 186] width 25 height 21
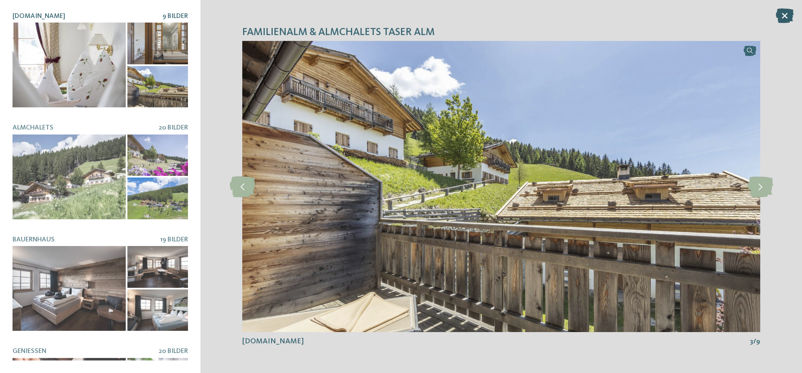
click at [781, 13] on icon at bounding box center [785, 15] width 18 height 15
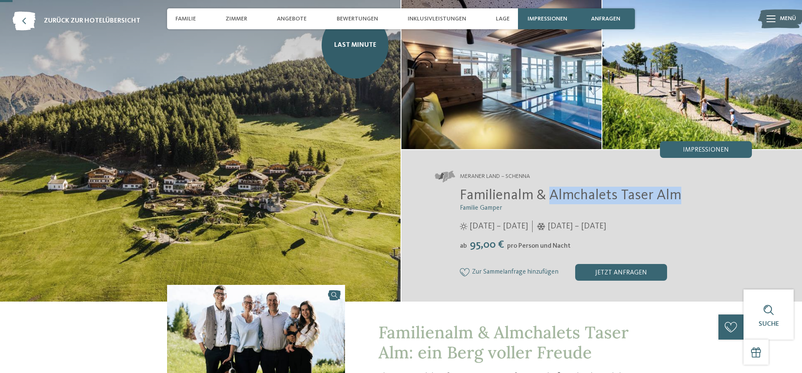
drag, startPoint x: 679, startPoint y: 197, endPoint x: 548, endPoint y: 203, distance: 131.3
click at [548, 203] on h2 "Familienalm & Almchalets Taser Alm" at bounding box center [606, 196] width 292 height 18
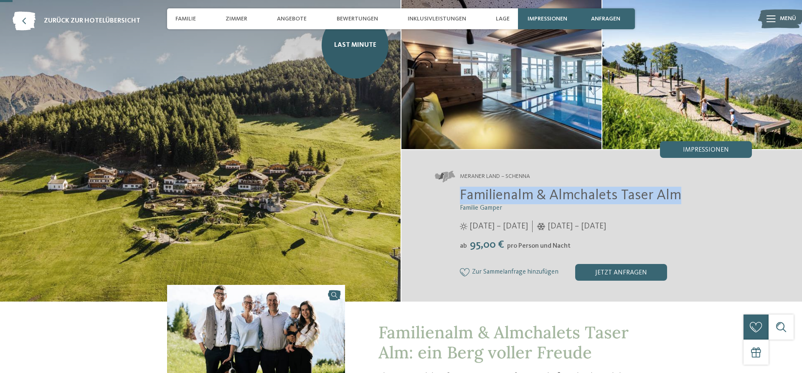
drag, startPoint x: 462, startPoint y: 195, endPoint x: 675, endPoint y: 198, distance: 213.0
click at [675, 198] on span "Familienalm & Almchalets Taser Alm" at bounding box center [570, 195] width 221 height 15
copy span "Familienalm & Almchalets Taser Alm"
